Goal: Task Accomplishment & Management: Manage account settings

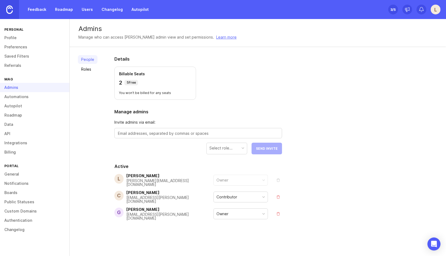
click at [10, 9] on img at bounding box center [9, 9] width 7 height 8
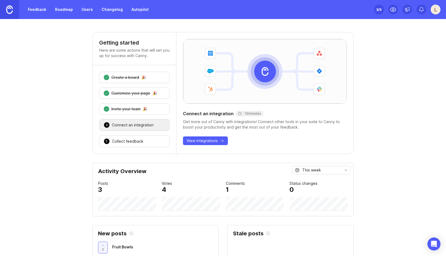
click at [42, 10] on link "Feedback" at bounding box center [36, 10] width 25 height 10
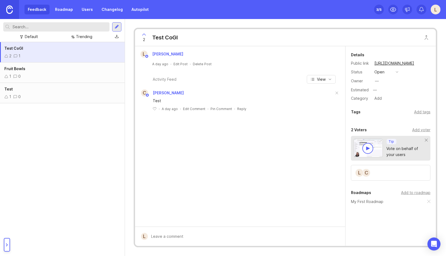
click at [10, 12] on img at bounding box center [9, 9] width 7 height 8
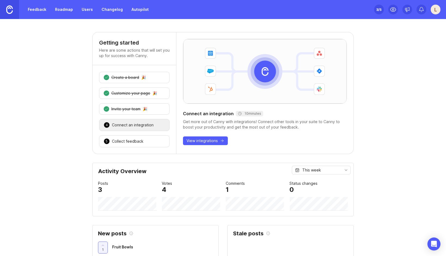
click at [37, 12] on link "Feedback" at bounding box center [36, 10] width 25 height 10
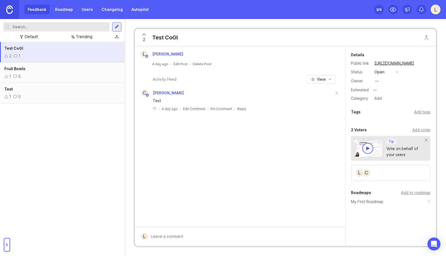
click at [8, 248] on div at bounding box center [7, 245] width 6 height 14
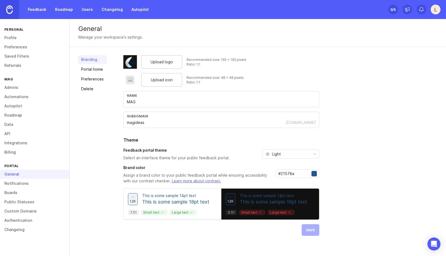
click at [80, 68] on link "Portal home" at bounding box center [92, 69] width 29 height 9
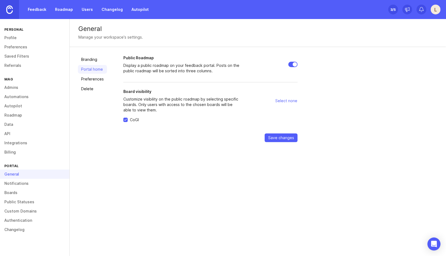
click at [96, 80] on link "Preferences" at bounding box center [92, 79] width 29 height 9
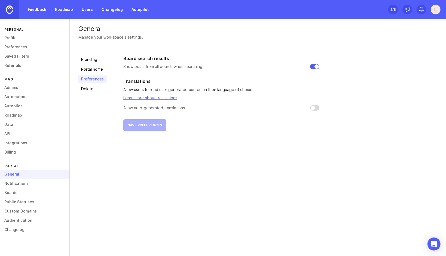
click at [92, 72] on link "Portal home" at bounding box center [92, 69] width 29 height 9
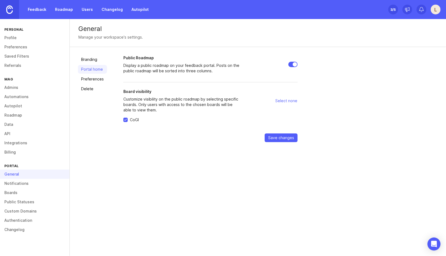
click at [285, 102] on span "Select none" at bounding box center [286, 100] width 22 height 5
click at [285, 102] on span "Select all" at bounding box center [288, 100] width 17 height 5
checkbox input "true"
click at [10, 193] on link "Boards" at bounding box center [34, 192] width 69 height 9
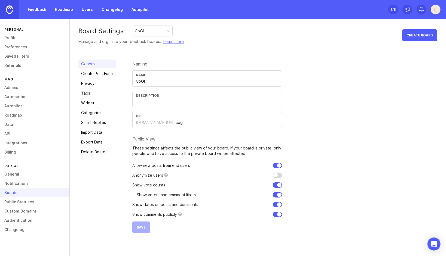
click at [95, 85] on link "Privacy" at bounding box center [97, 83] width 38 height 9
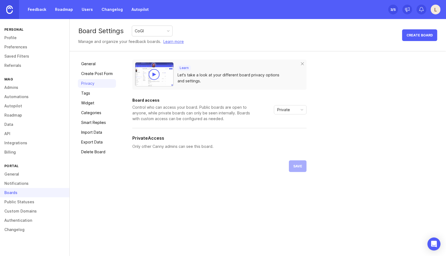
click at [287, 113] on div "Private" at bounding box center [285, 110] width 23 height 9
click at [287, 137] on span "Custom" at bounding box center [284, 138] width 14 height 6
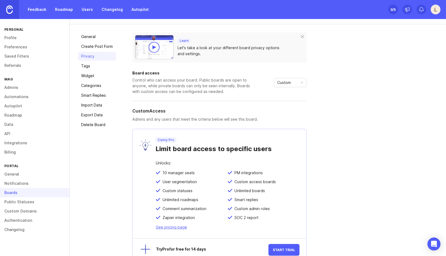
scroll to position [39, 0]
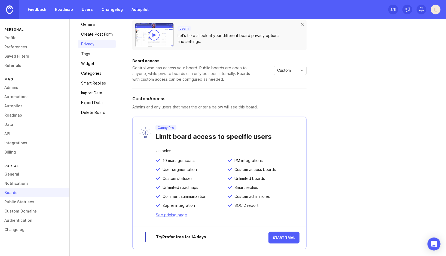
click at [292, 70] on div "Custom" at bounding box center [285, 70] width 23 height 9
click at [287, 91] on span "Public" at bounding box center [282, 90] width 11 height 6
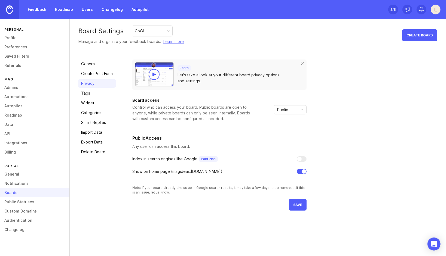
scroll to position [0, 0]
click at [292, 205] on button "save" at bounding box center [298, 205] width 18 height 12
click at [89, 94] on link "Tags" at bounding box center [97, 93] width 38 height 9
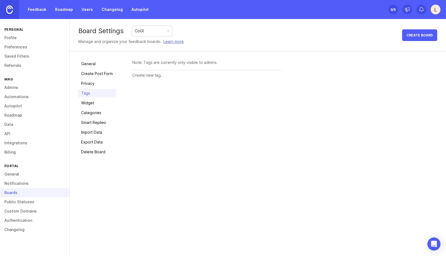
click at [89, 99] on link "Widget" at bounding box center [97, 103] width 38 height 9
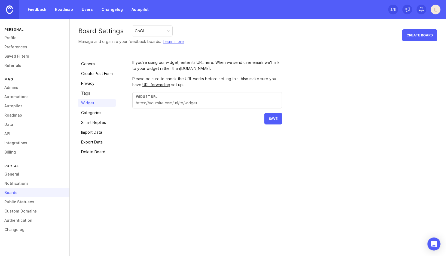
click at [92, 90] on link "Tags" at bounding box center [97, 93] width 38 height 9
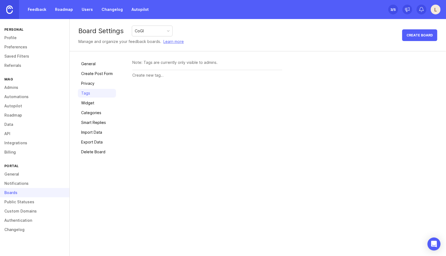
click at [91, 66] on link "General" at bounding box center [97, 64] width 38 height 9
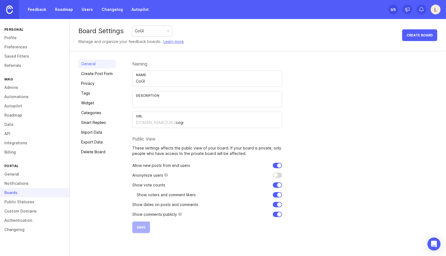
click at [104, 72] on link "Create Post Form" at bounding box center [97, 73] width 38 height 9
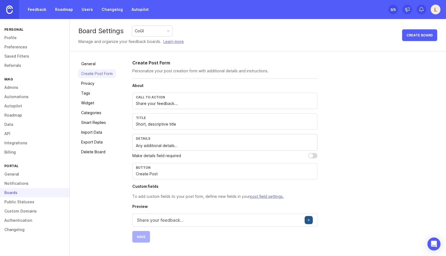
click at [97, 82] on link "Privacy" at bounding box center [97, 83] width 38 height 9
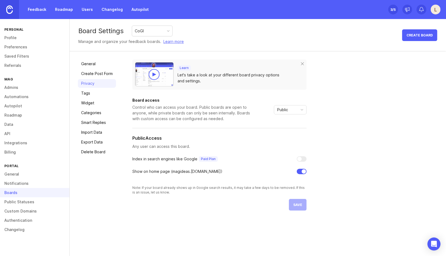
click at [90, 94] on link "Tags" at bounding box center [97, 93] width 38 height 9
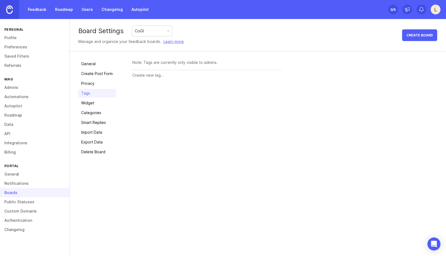
click at [91, 102] on link "Widget" at bounding box center [97, 103] width 38 height 9
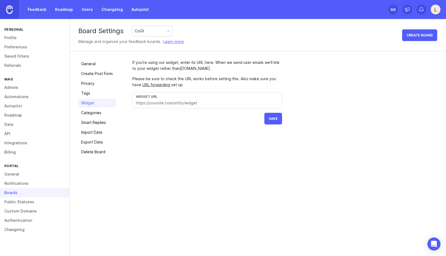
click at [91, 115] on link "Categories" at bounding box center [97, 113] width 38 height 9
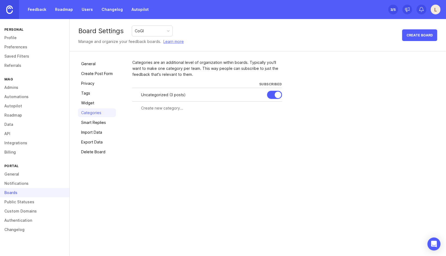
click at [94, 124] on link "Smart Replies" at bounding box center [97, 122] width 38 height 9
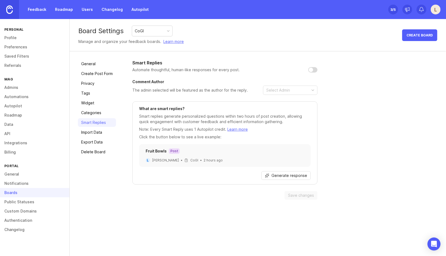
click at [95, 112] on link "Categories" at bounding box center [97, 113] width 38 height 9
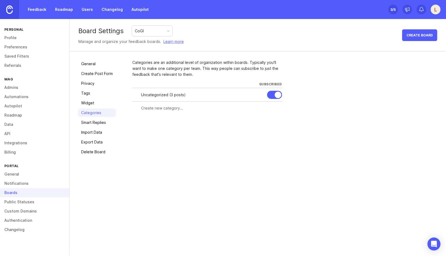
click at [95, 118] on div "General Create Post Form Privacy Tags Widget Categories Smart Replies Import Da…" at bounding box center [97, 108] width 38 height 97
click at [95, 122] on link "Smart Replies" at bounding box center [97, 122] width 38 height 9
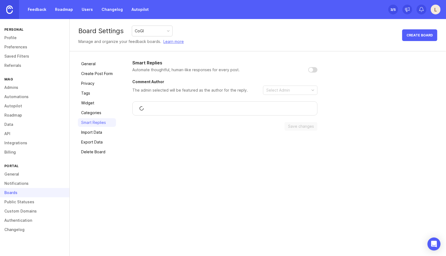
click at [95, 129] on link "Import Data" at bounding box center [97, 132] width 38 height 9
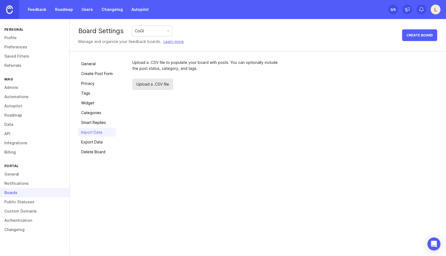
click at [95, 142] on link "Export Data" at bounding box center [97, 142] width 38 height 9
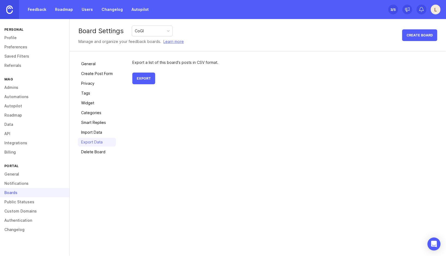
click at [92, 64] on link "General" at bounding box center [97, 64] width 38 height 9
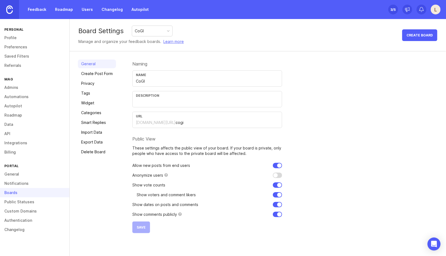
click at [12, 125] on link "Data" at bounding box center [34, 124] width 69 height 9
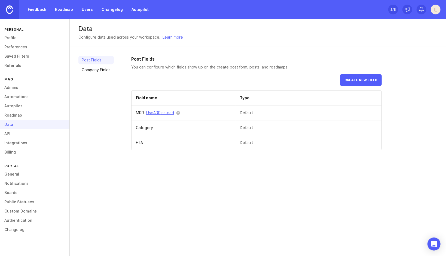
click at [15, 134] on link "API" at bounding box center [34, 133] width 69 height 9
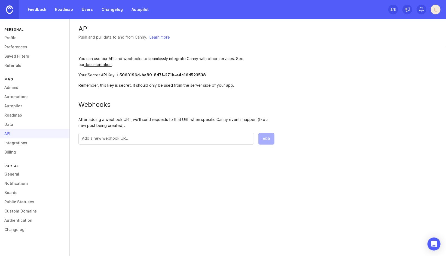
click at [16, 141] on link "Integrations" at bounding box center [34, 142] width 69 height 9
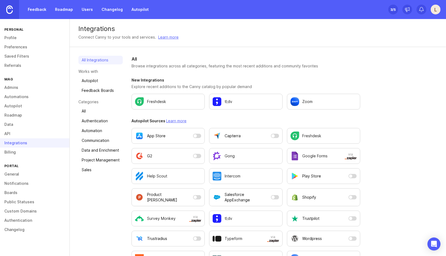
click at [17, 150] on link "Billing" at bounding box center [34, 152] width 69 height 9
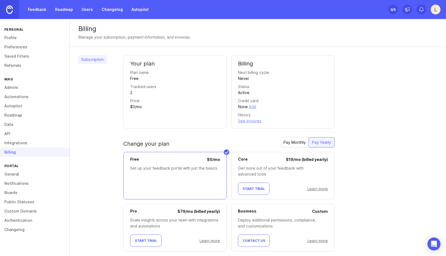
click at [320, 190] on link "Learn more" at bounding box center [317, 189] width 20 height 5
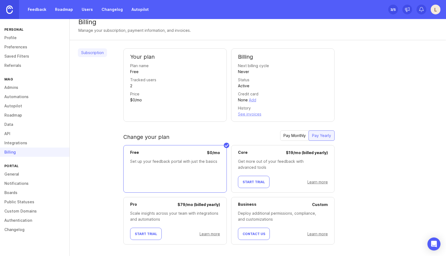
scroll to position [10, 0]
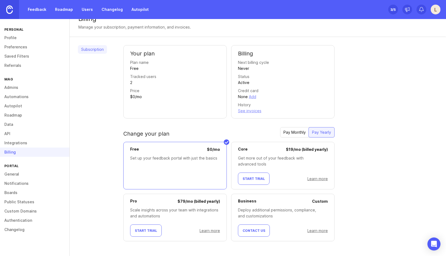
click at [18, 184] on link "Notifications" at bounding box center [34, 183] width 69 height 9
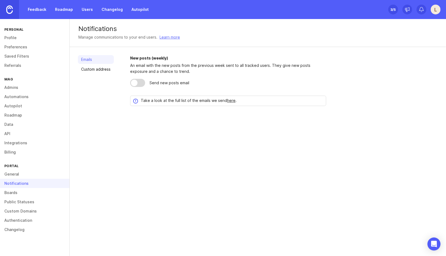
click at [20, 212] on link "Custom Domains" at bounding box center [34, 211] width 69 height 9
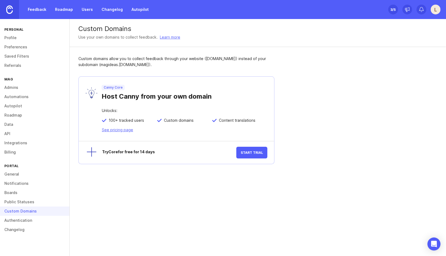
click at [28, 221] on link "Authentication" at bounding box center [34, 220] width 69 height 9
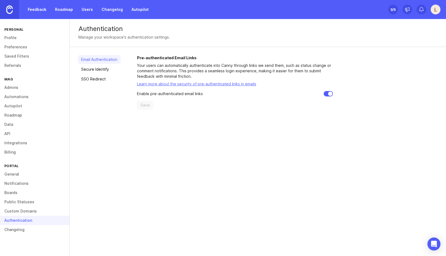
click at [17, 233] on link "Changelog" at bounding box center [34, 229] width 69 height 9
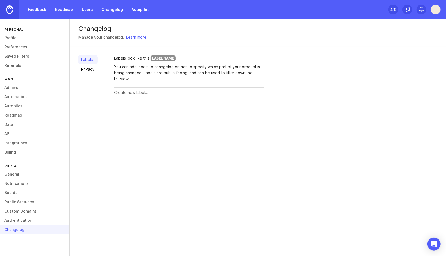
click at [29, 226] on div "Changelog" at bounding box center [34, 229] width 69 height 9
click at [30, 222] on link "Authentication" at bounding box center [34, 220] width 69 height 9
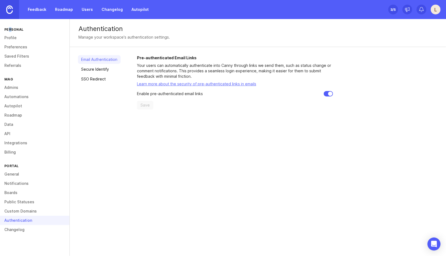
click at [10, 32] on div "Personal" at bounding box center [34, 29] width 69 height 7
click at [13, 37] on link "Profile" at bounding box center [34, 37] width 69 height 9
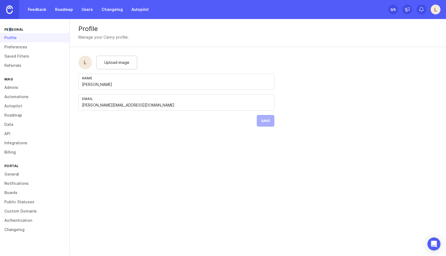
click at [19, 47] on link "Preferences" at bounding box center [34, 46] width 69 height 9
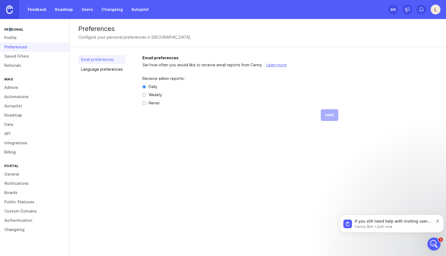
click at [47, 7] on link "Feedback" at bounding box center [36, 10] width 25 height 10
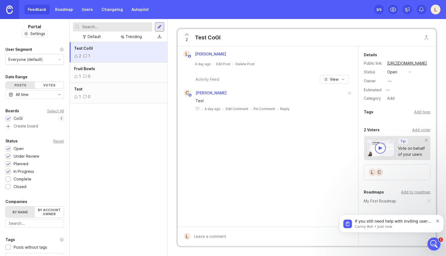
click at [10, 8] on img at bounding box center [9, 9] width 7 height 8
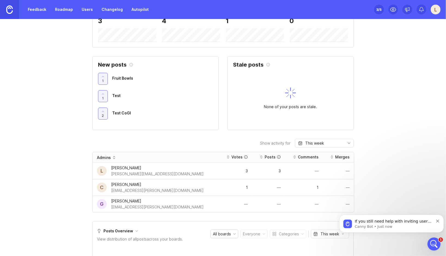
scroll to position [176, 0]
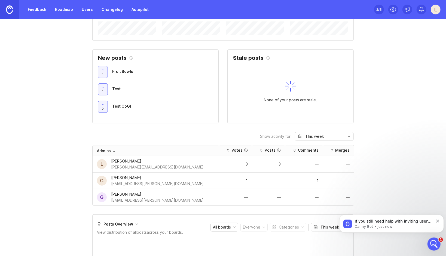
click at [434, 222] on div "If you still need help with inviting users or adjusting your board’s access set…" at bounding box center [391, 223] width 96 height 11
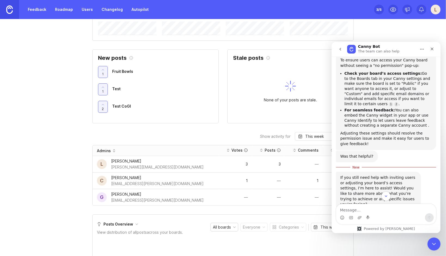
scroll to position [98, 0]
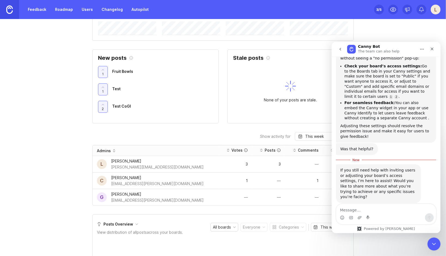
click at [432, 51] on div "Close" at bounding box center [432, 49] width 10 height 10
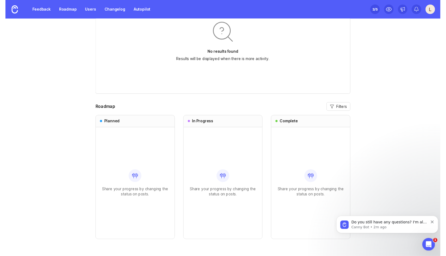
scroll to position [431, 0]
